Goal: Find specific page/section: Find specific page/section

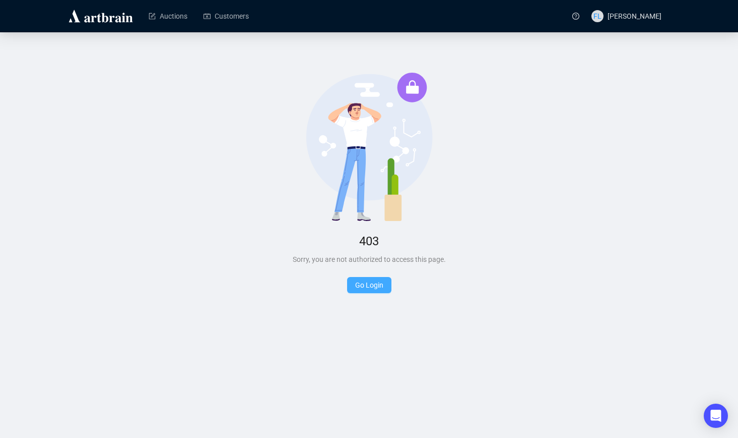
click at [368, 287] on link "Go Login" at bounding box center [369, 285] width 28 height 8
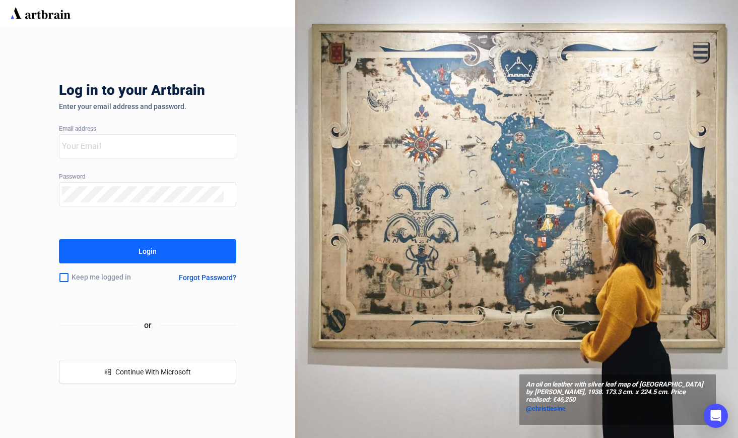
type input "[PERSON_NAME][EMAIL_ADDRESS][DOMAIN_NAME]"
click at [154, 255] on div "Login" at bounding box center [148, 251] width 18 height 16
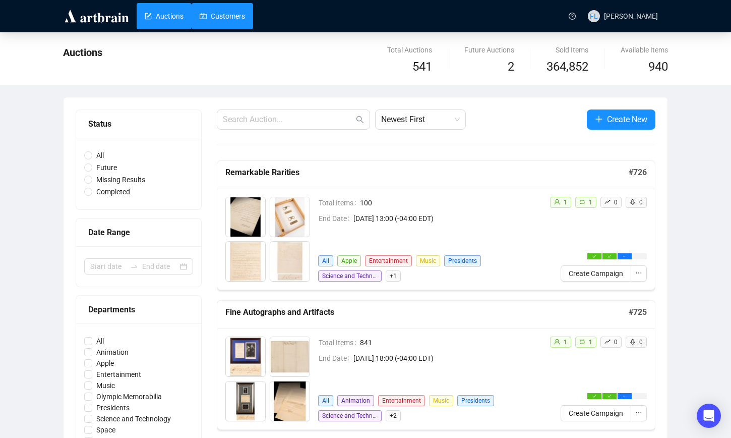
click at [228, 15] on link "Customers" at bounding box center [222, 16] width 45 height 26
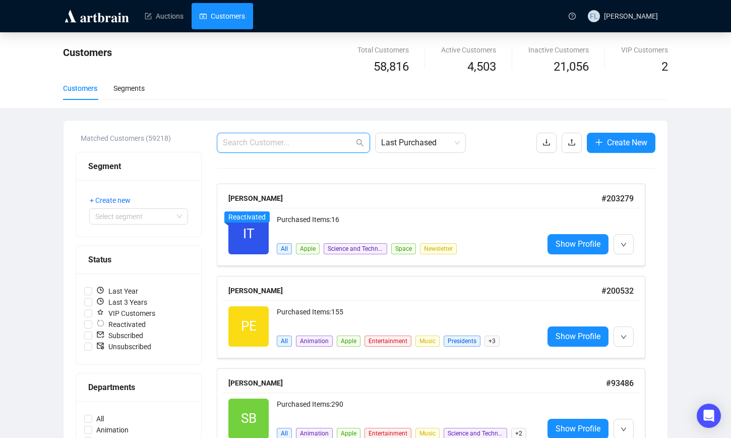
click at [266, 142] on input "text" at bounding box center [288, 143] width 131 height 12
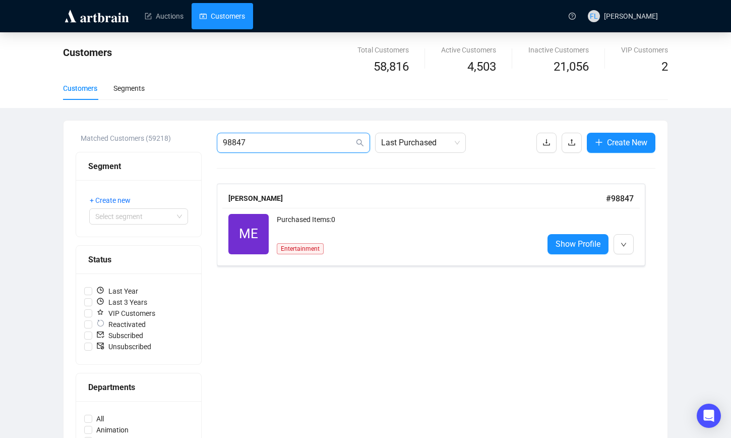
type input "98847"
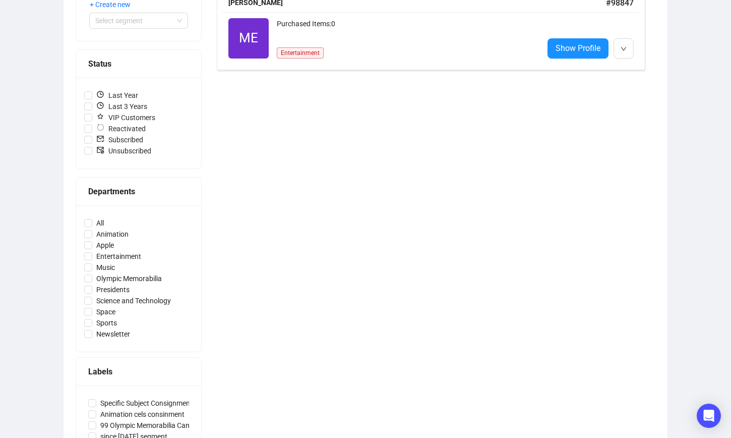
scroll to position [198, 0]
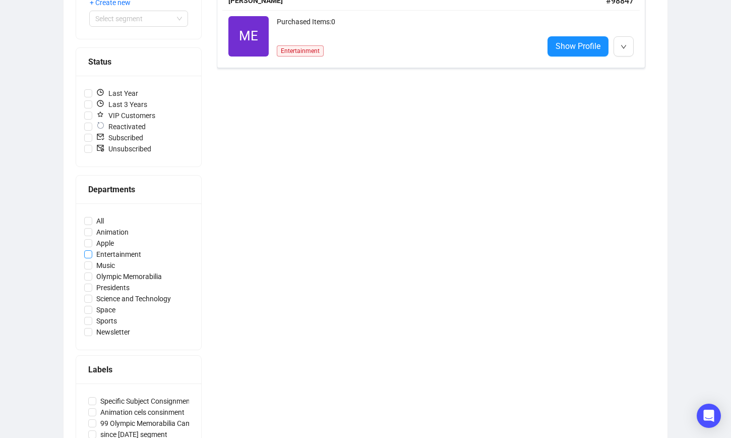
click at [87, 254] on input "Entertainment" at bounding box center [88, 254] width 8 height 8
checkbox input "true"
click at [584, 45] on span "Show Profile" at bounding box center [577, 46] width 45 height 13
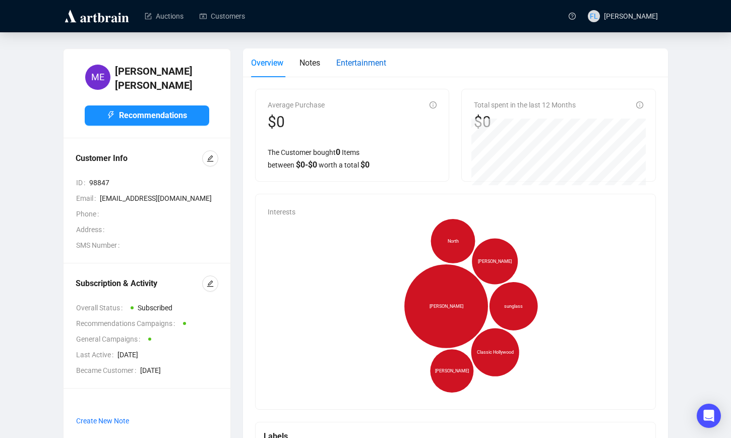
click at [369, 63] on span "Entertainment" at bounding box center [361, 63] width 50 height 10
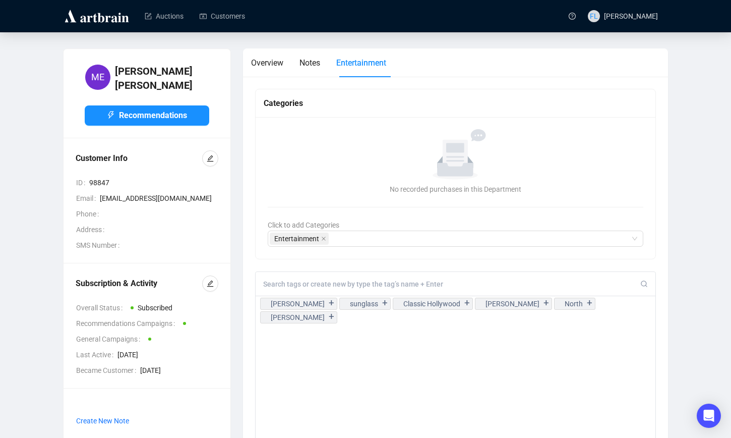
click at [351, 284] on input at bounding box center [451, 283] width 377 height 9
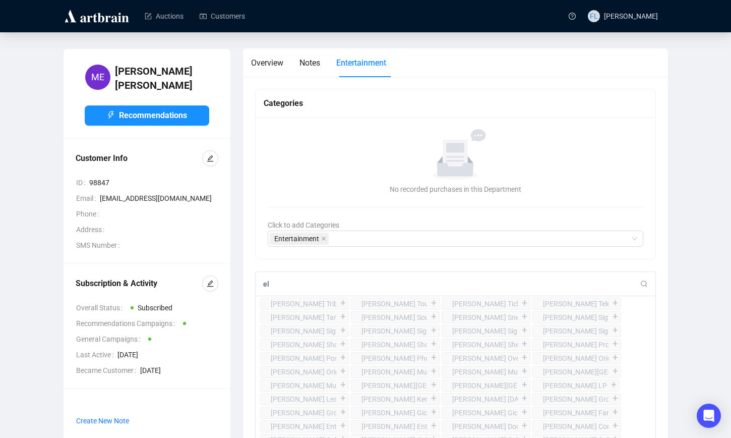
type input "e"
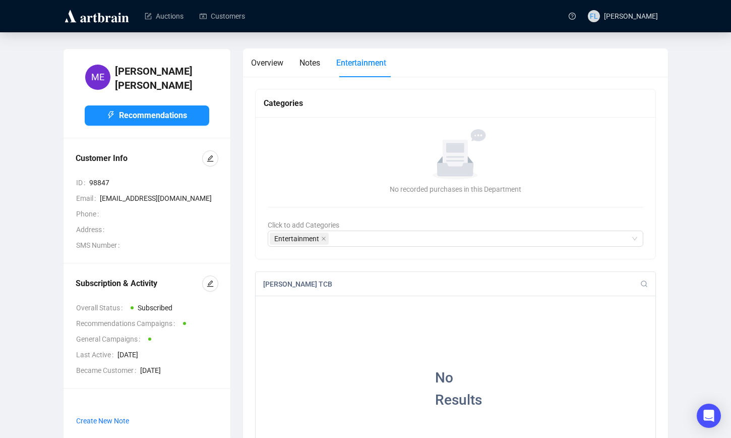
type input "[PERSON_NAME] TCB"
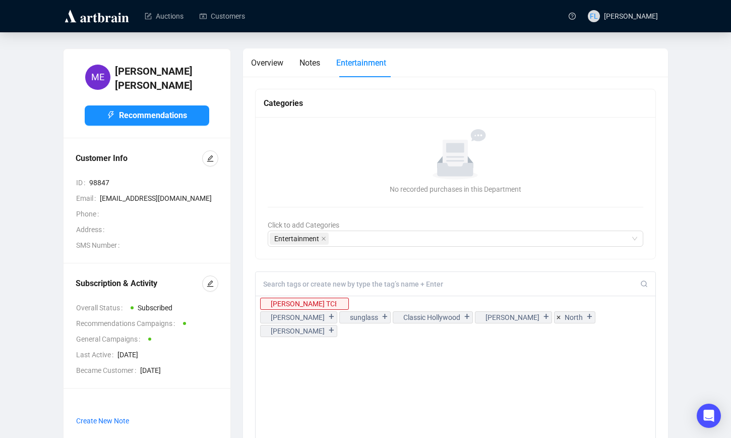
click at [277, 282] on input at bounding box center [451, 283] width 377 height 9
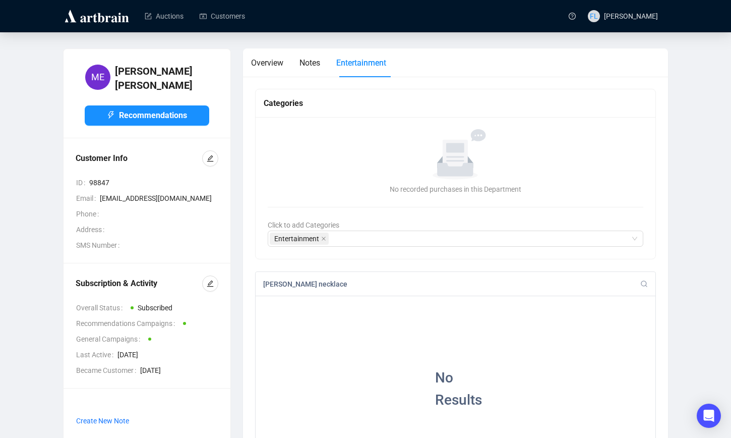
type input "[PERSON_NAME] necklace"
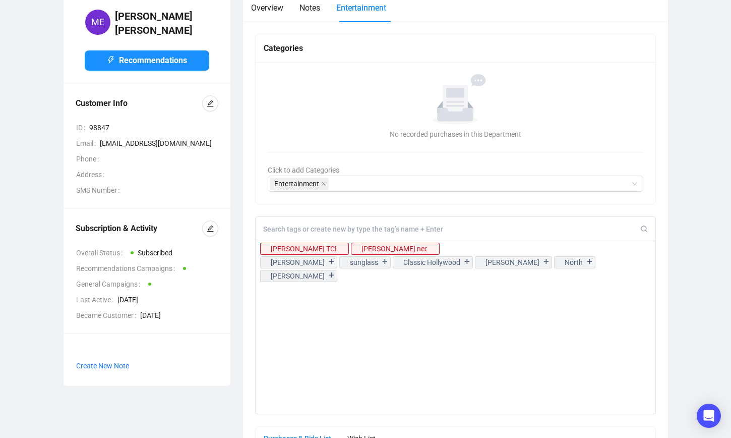
scroll to position [86, 0]
